Goal: Find specific page/section: Find specific page/section

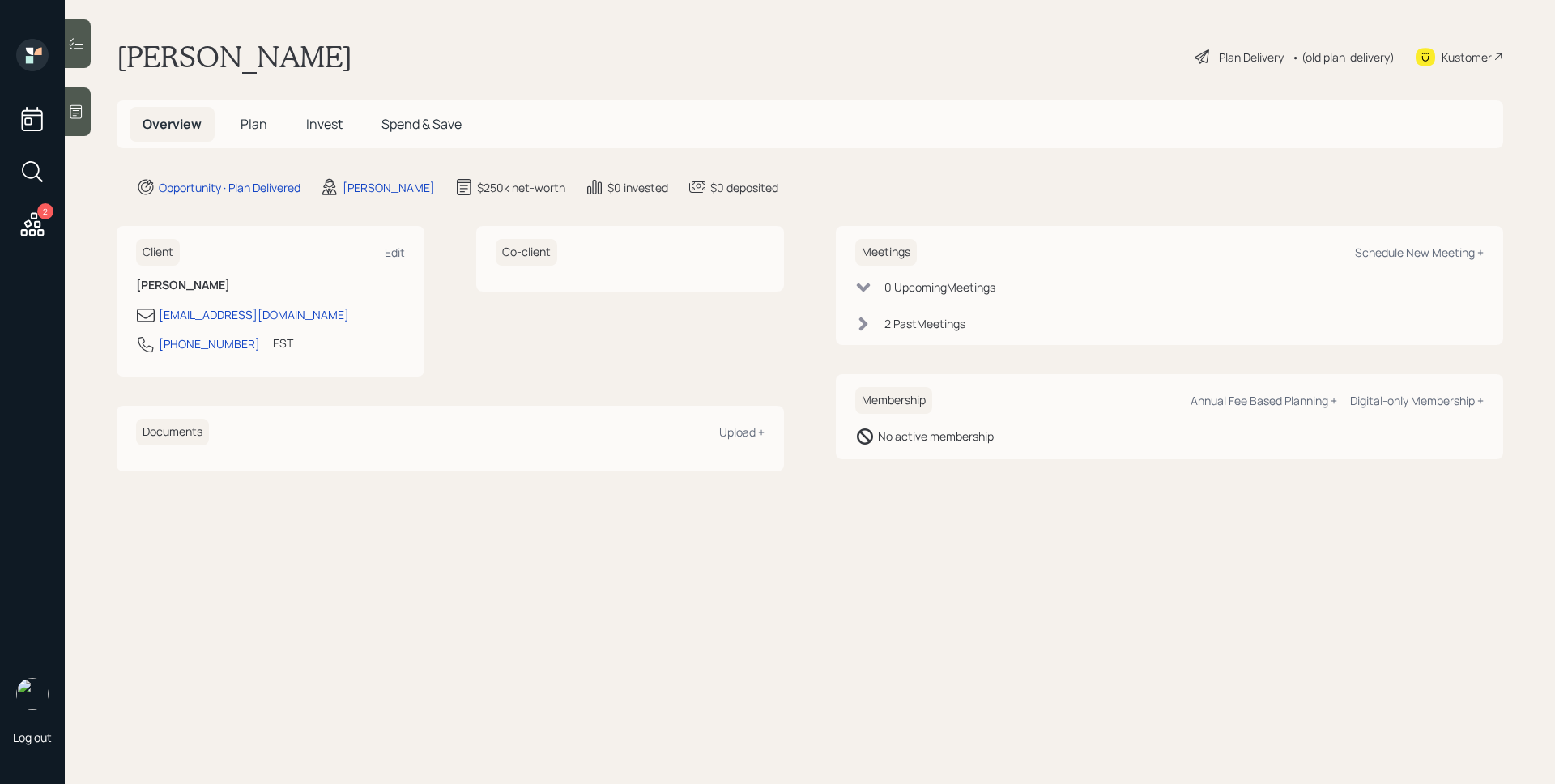
click at [248, 127] on span "Plan" at bounding box center [254, 123] width 27 height 17
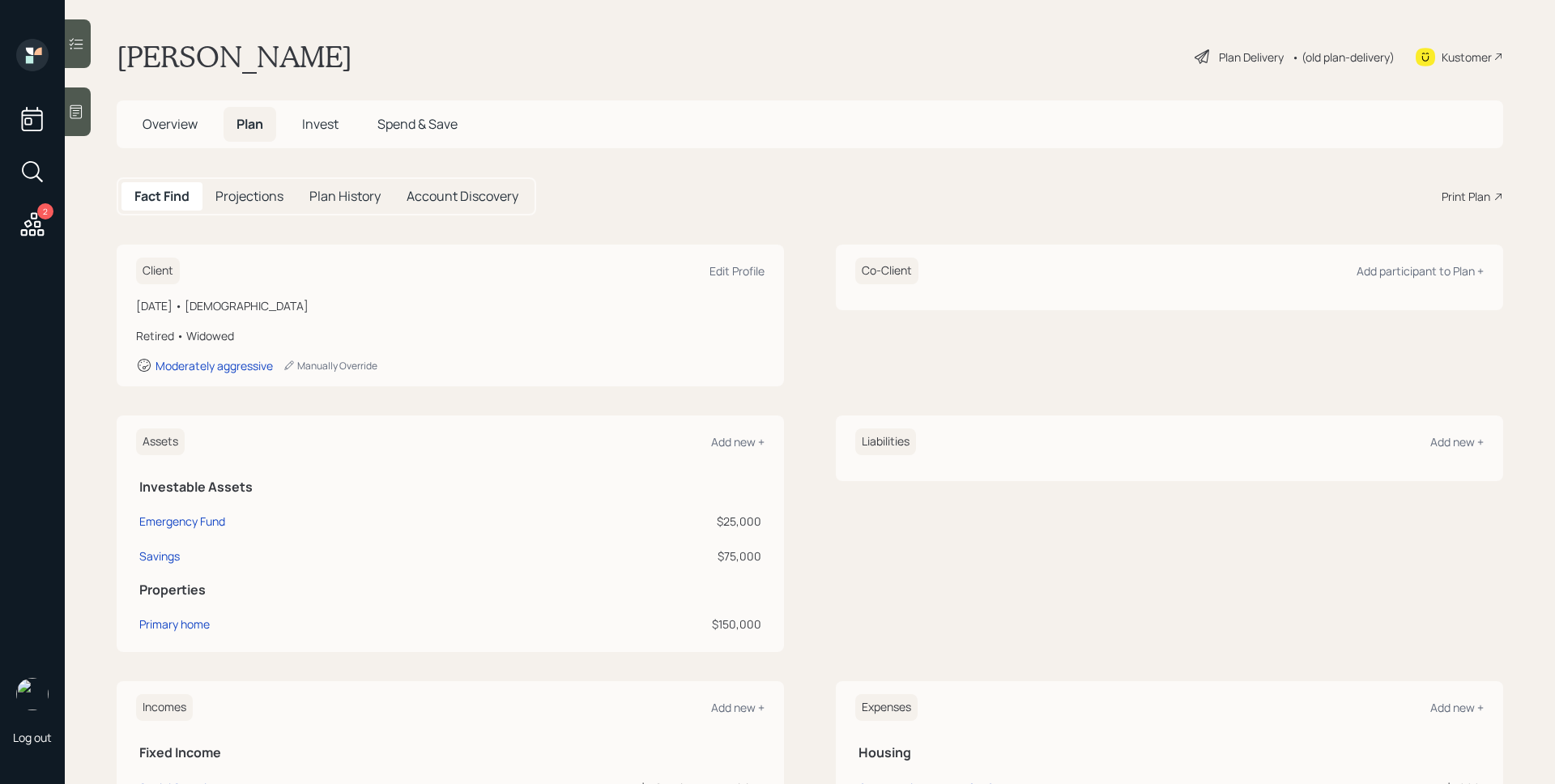
click at [928, 170] on main "[PERSON_NAME] Plan Delivery • (old plan-delivery) Kustomer Overview Plan Invest…" at bounding box center [810, 392] width 1490 height 784
